Goal: Communication & Community: Connect with others

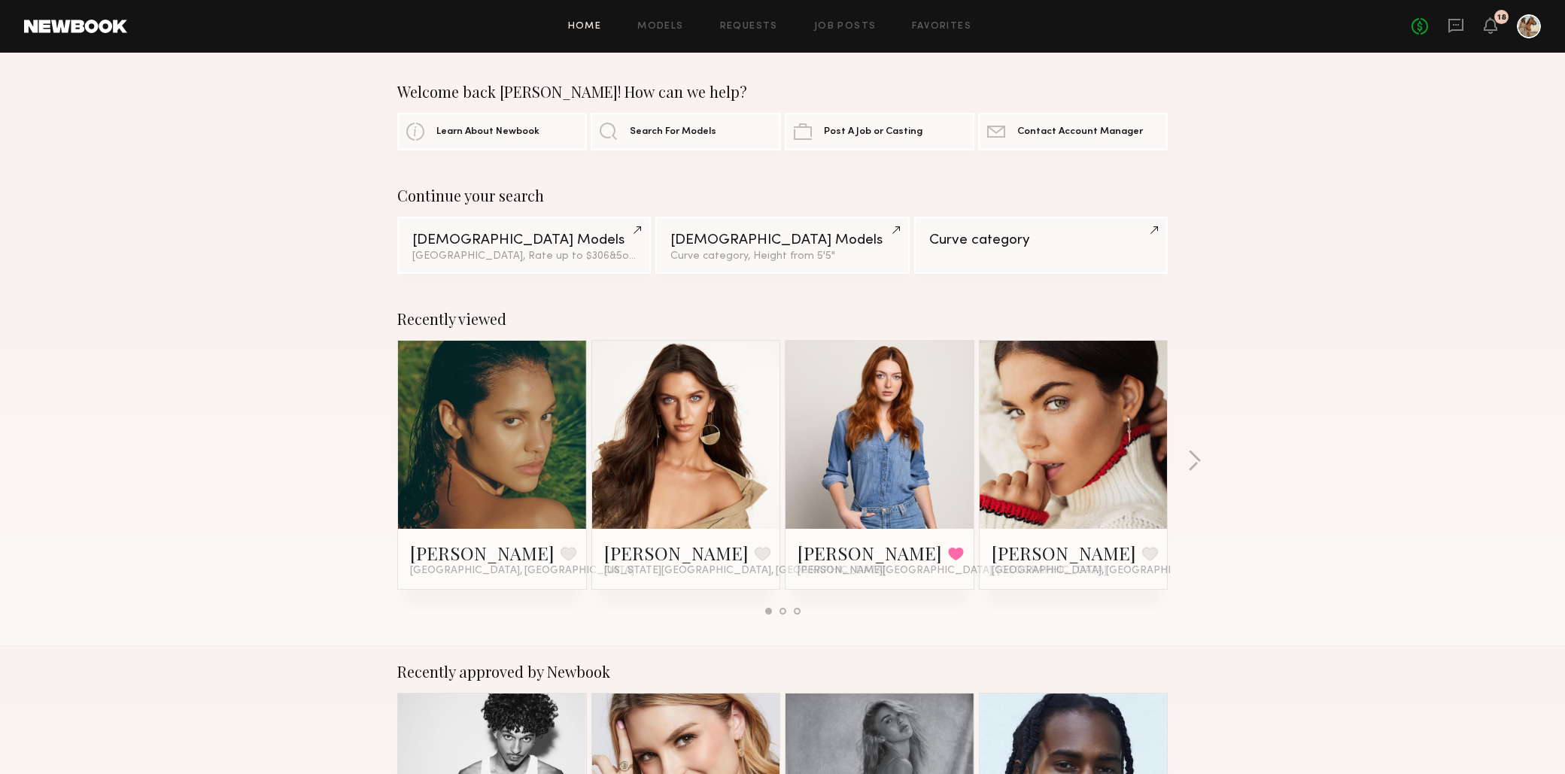
click at [1461, 35] on link at bounding box center [1456, 26] width 17 height 19
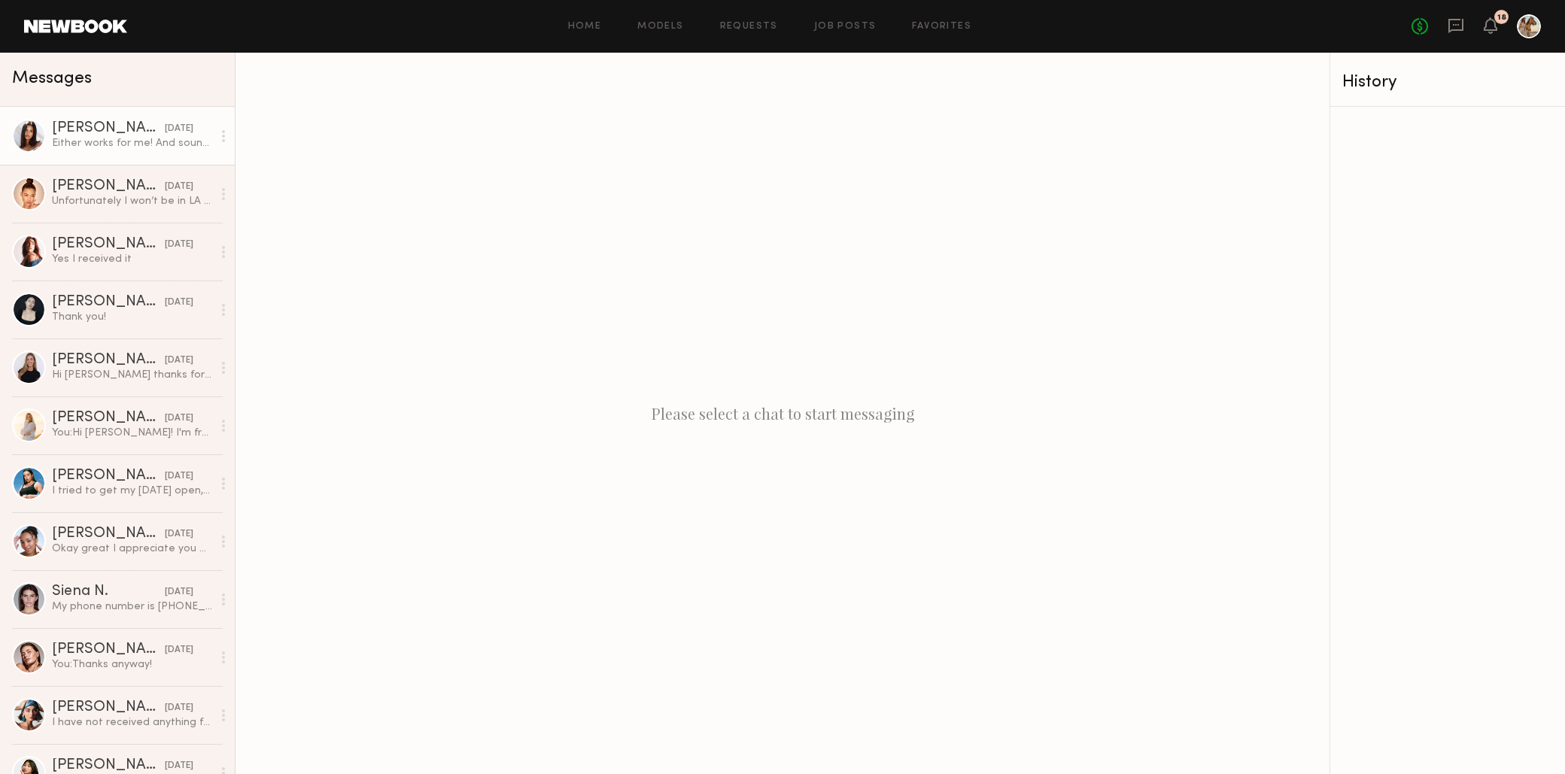
click at [190, 148] on div "Either works for me! And sounds good! bartleykayla@gmail.com 636-614-5324" at bounding box center [132, 143] width 160 height 14
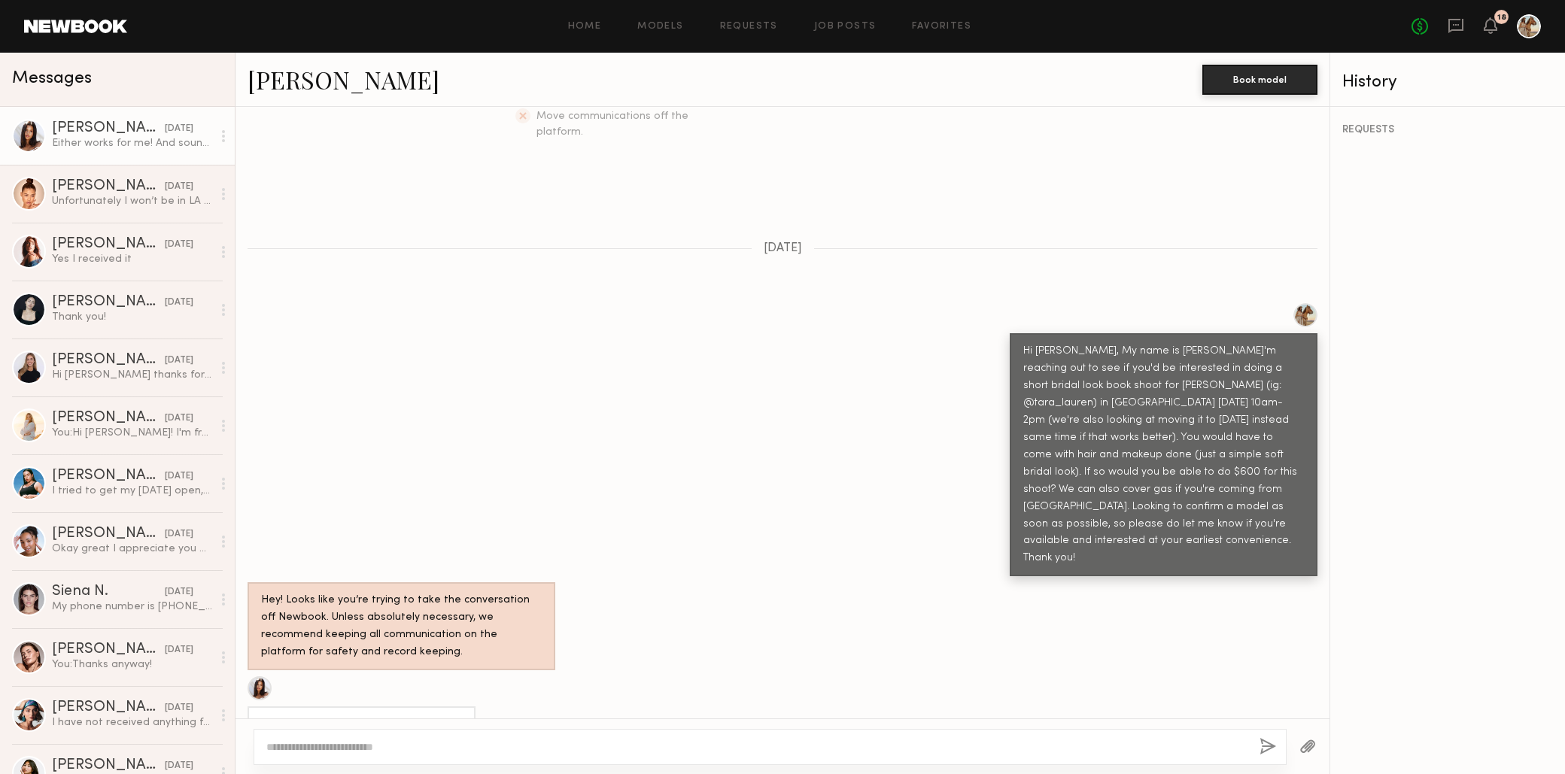
scroll to position [393, 0]
